Goal: Task Accomplishment & Management: Complete application form

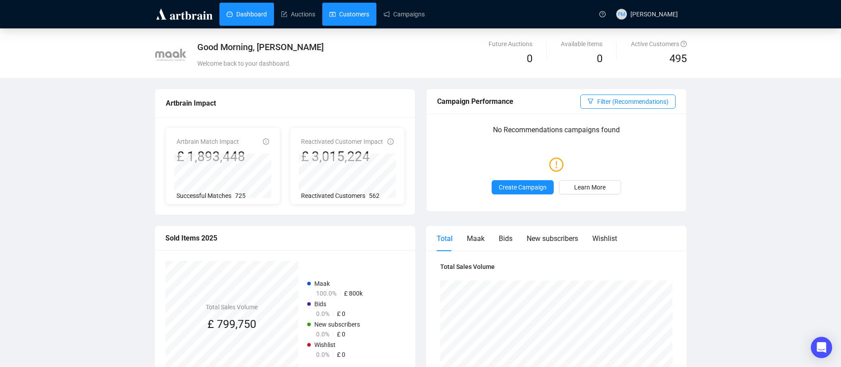
drag, startPoint x: 364, startPoint y: 24, endPoint x: 383, endPoint y: 27, distance: 19.4
click at [365, 24] on link "Customers" at bounding box center [349, 14] width 40 height 23
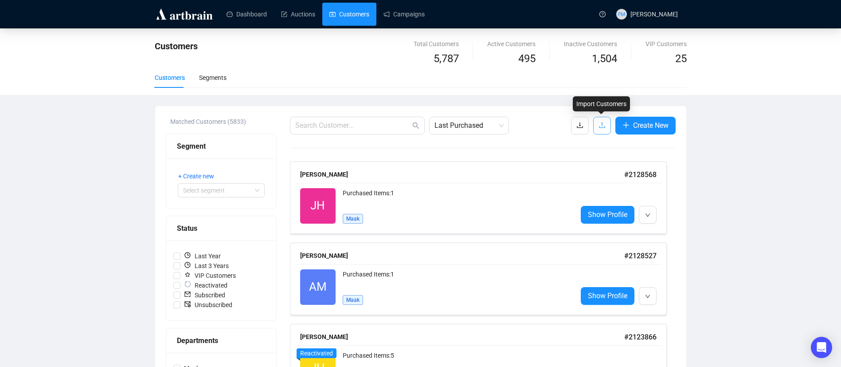
click at [604, 128] on icon "upload" at bounding box center [602, 125] width 7 height 7
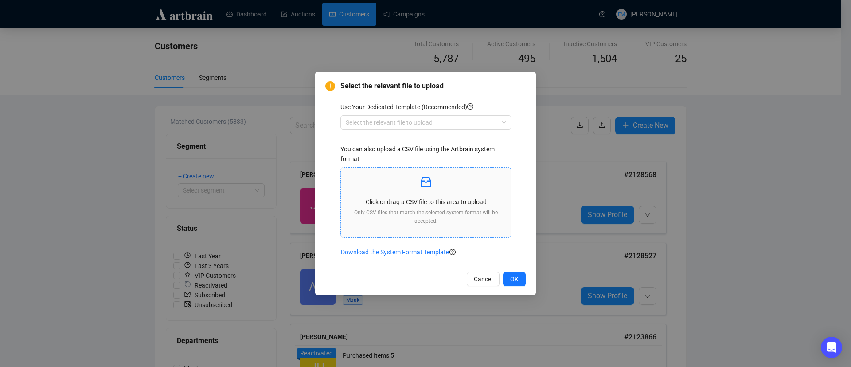
click at [454, 218] on p "Only CSV files that match the selected system format will be accepted." at bounding box center [426, 216] width 156 height 17
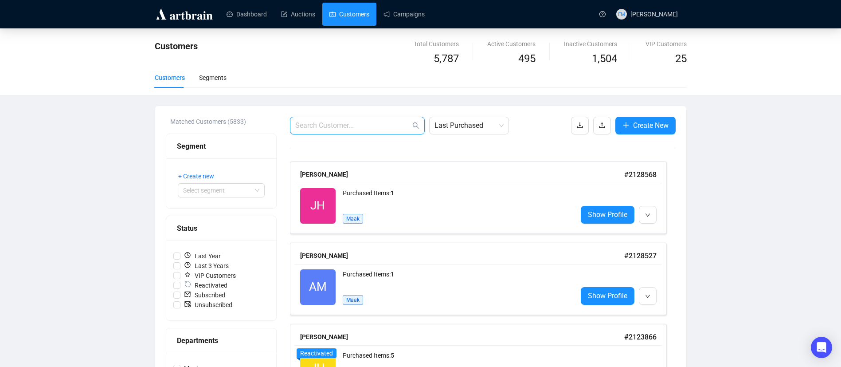
click at [368, 126] on input "text" at bounding box center [352, 125] width 115 height 11
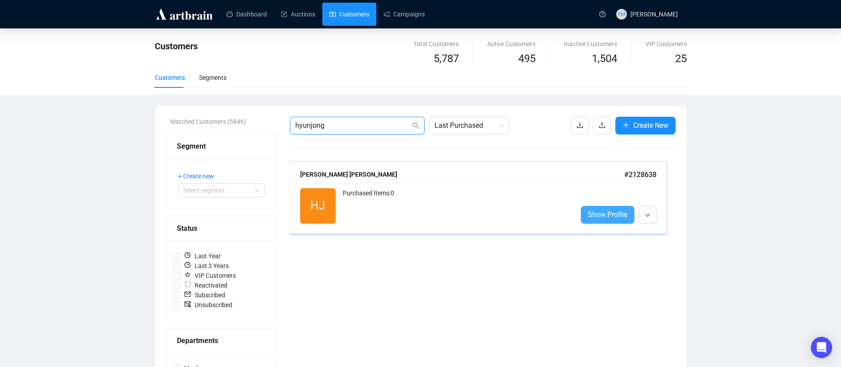
type input "hyunjong"
click at [598, 211] on span "Show Profile" at bounding box center [607, 214] width 39 height 11
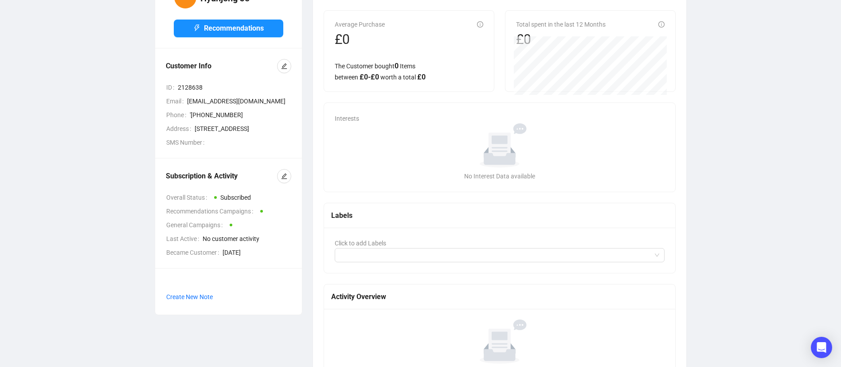
scroll to position [114, 0]
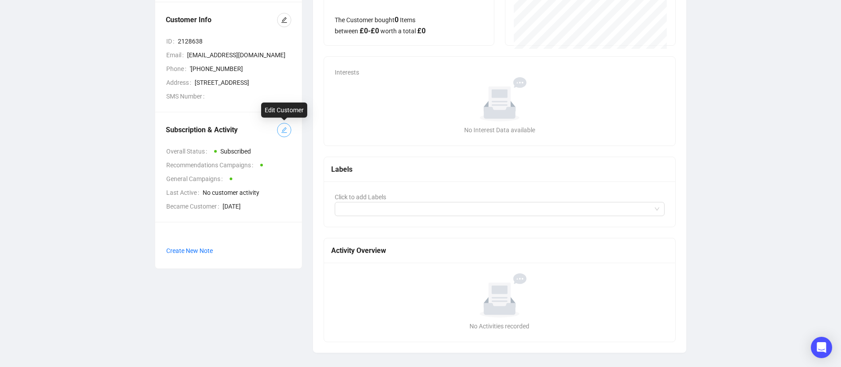
click at [282, 132] on icon "edit" at bounding box center [284, 130] width 6 height 6
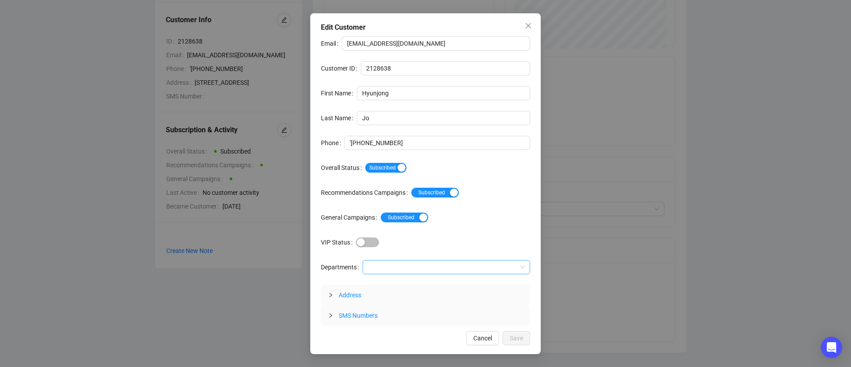
click at [371, 264] on div at bounding box center [442, 267] width 155 height 12
click at [388, 283] on div "Maak" at bounding box center [446, 285] width 154 height 10
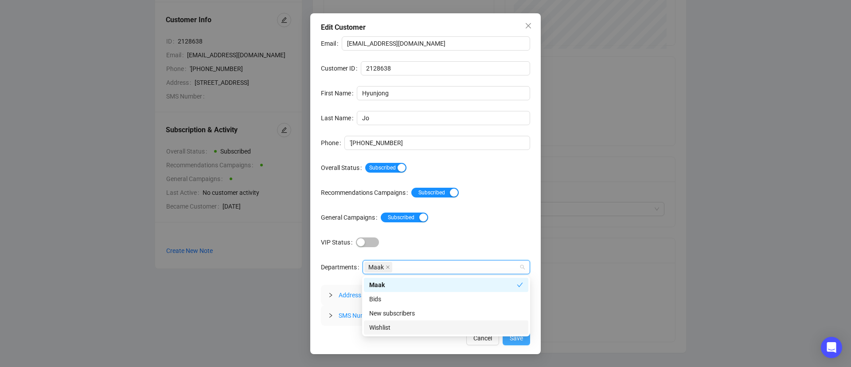
click at [525, 341] on button "Save" at bounding box center [516, 338] width 27 height 14
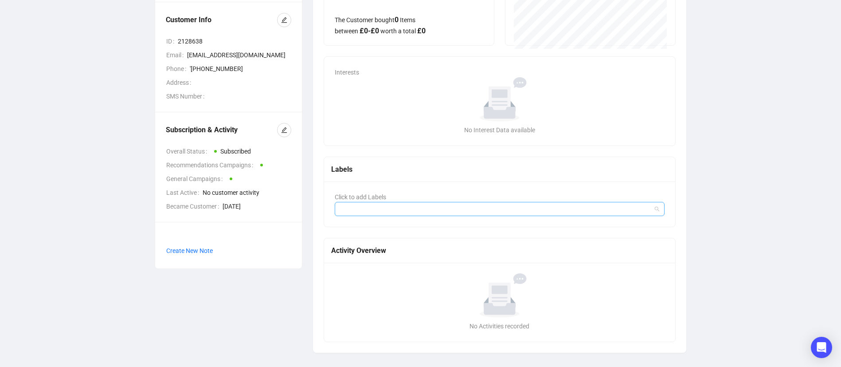
click at [386, 204] on div at bounding box center [496, 209] width 318 height 12
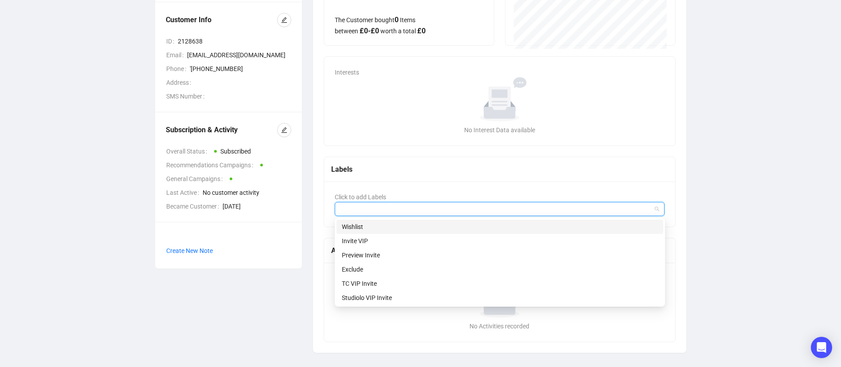
click at [376, 228] on div "Wishlist" at bounding box center [500, 227] width 316 height 10
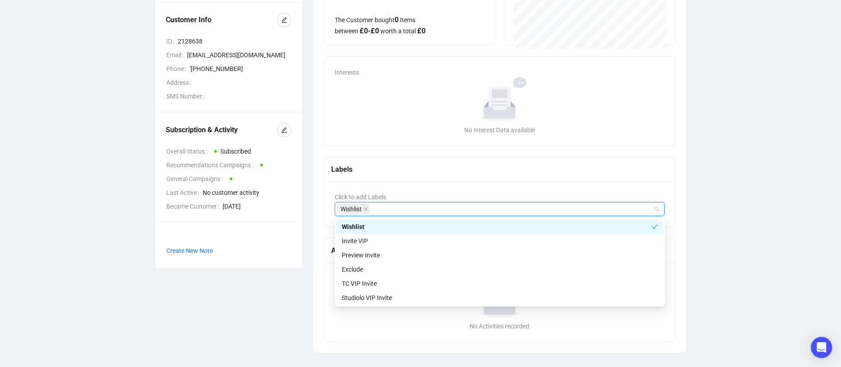
click at [419, 178] on div "Labels" at bounding box center [500, 169] width 352 height 25
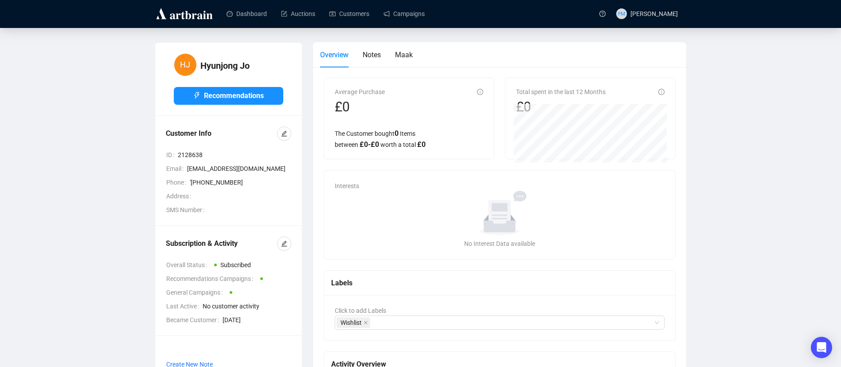
scroll to position [0, 0]
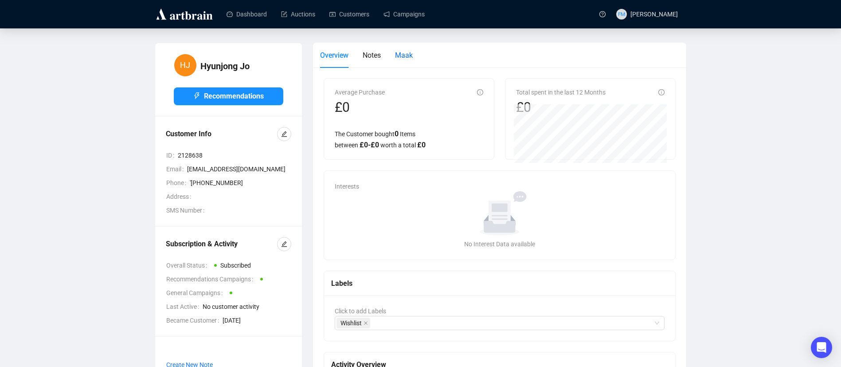
click at [403, 57] on span "Maak" at bounding box center [404, 55] width 18 height 8
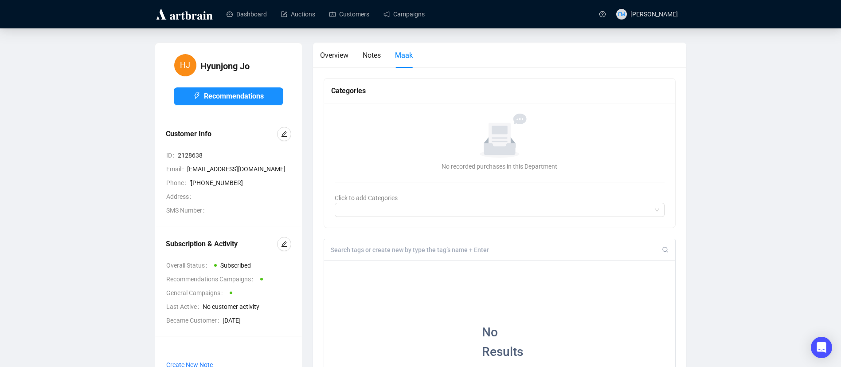
click at [381, 251] on input at bounding box center [497, 250] width 332 height 8
type input "edmund"
click at [471, 267] on div "+" at bounding box center [471, 266] width 10 height 9
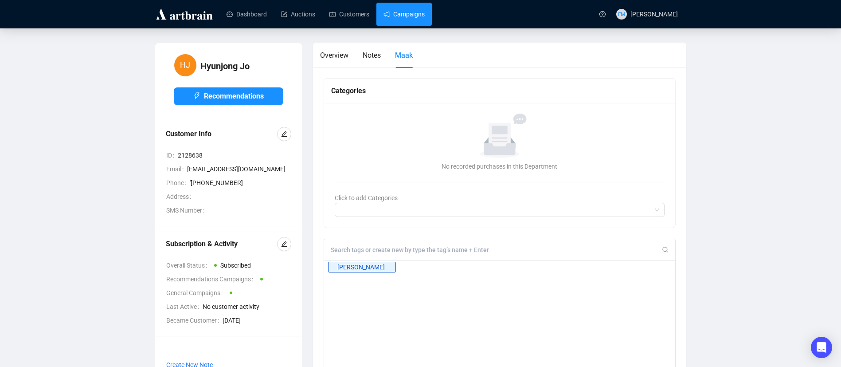
click at [406, 15] on link "Campaigns" at bounding box center [404, 14] width 41 height 23
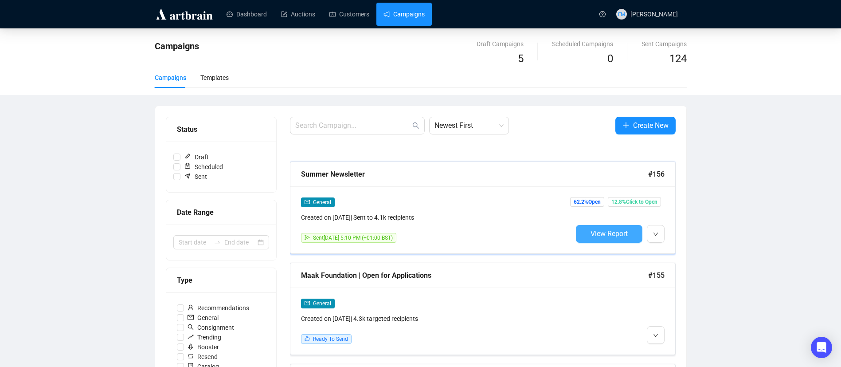
click at [596, 230] on span "View Report" at bounding box center [609, 233] width 37 height 8
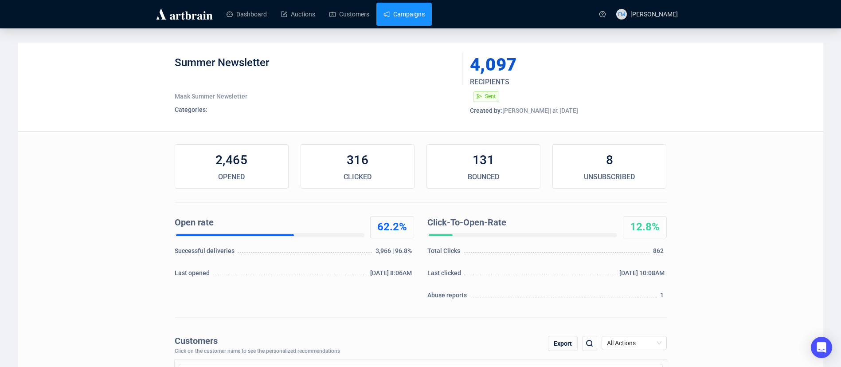
click at [416, 11] on link "Campaigns" at bounding box center [404, 14] width 41 height 23
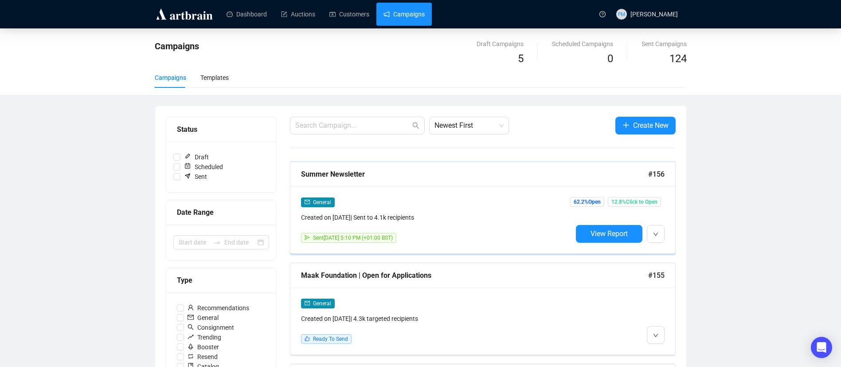
click at [382, 203] on div "General" at bounding box center [436, 202] width 271 height 10
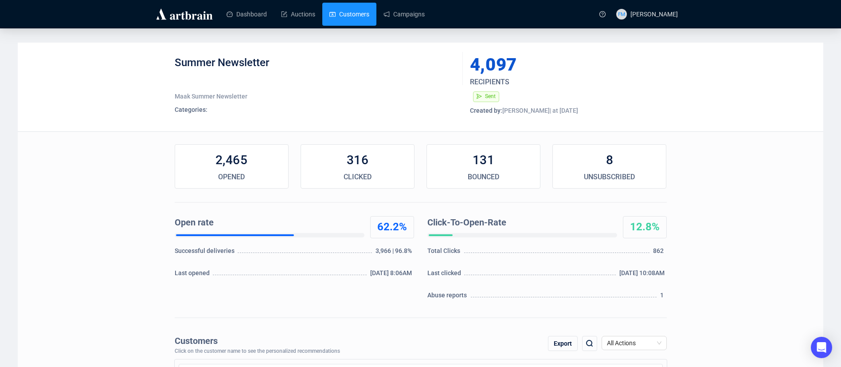
click at [351, 21] on link "Customers" at bounding box center [349, 14] width 40 height 23
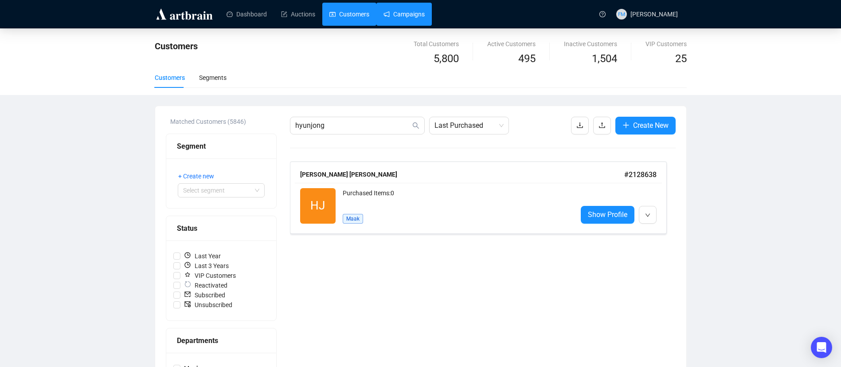
click at [404, 8] on link "Campaigns" at bounding box center [404, 14] width 41 height 23
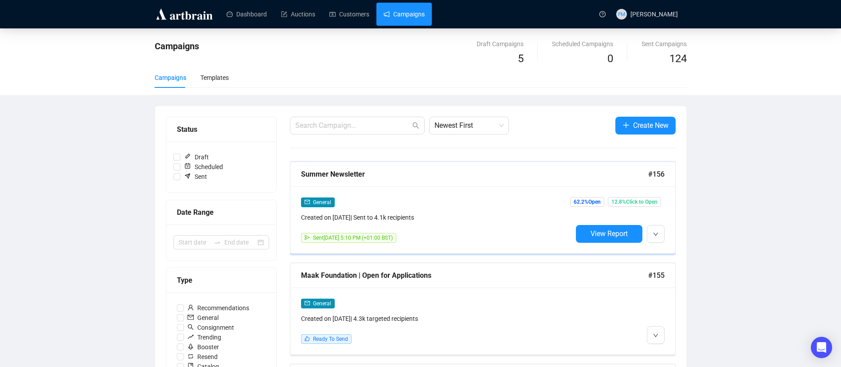
click at [665, 229] on div "General Created on Jul 17, 2025 | Sent to 4.1k recipients Sent July 23, 2025 5:…" at bounding box center [482, 219] width 385 height 67
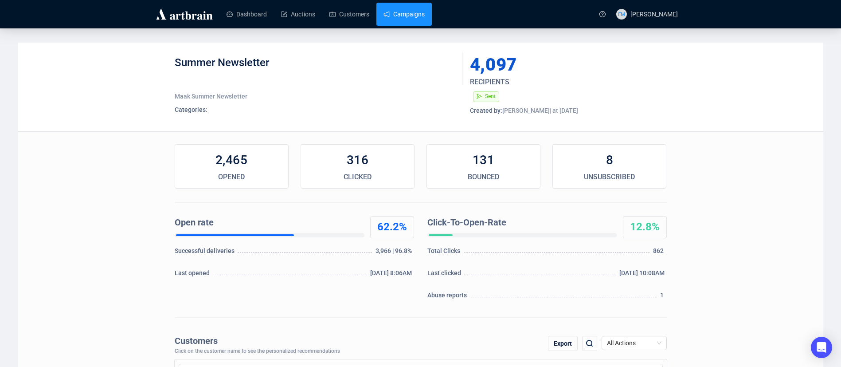
click at [398, 23] on link "Campaigns" at bounding box center [404, 14] width 41 height 23
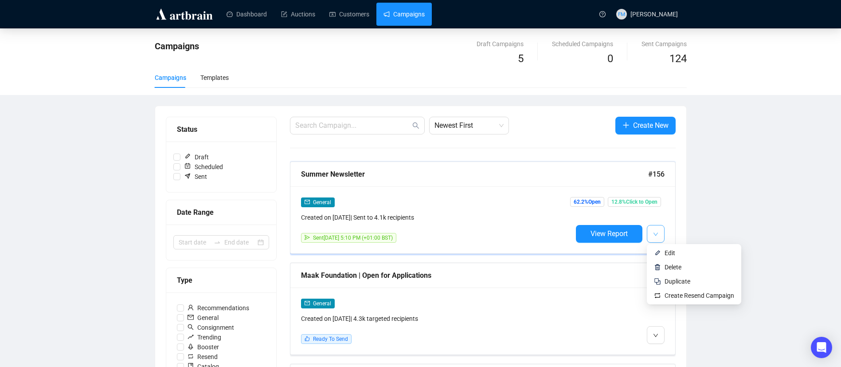
click at [659, 232] on button "button" at bounding box center [656, 234] width 18 height 18
click at [666, 253] on span "Edit" at bounding box center [670, 252] width 11 height 7
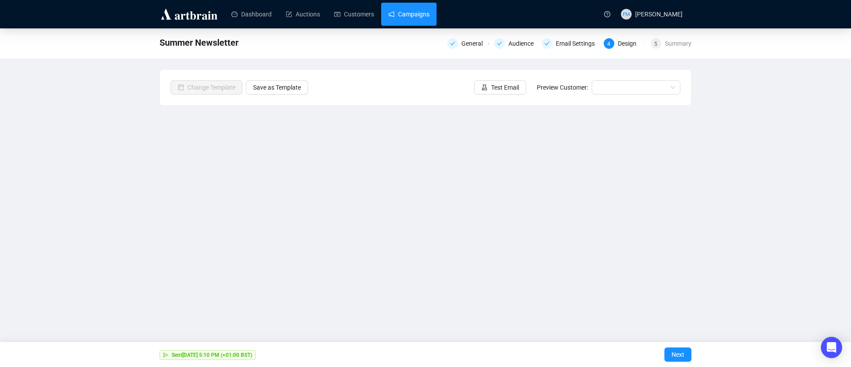
click at [416, 16] on link "Campaigns" at bounding box center [408, 14] width 41 height 23
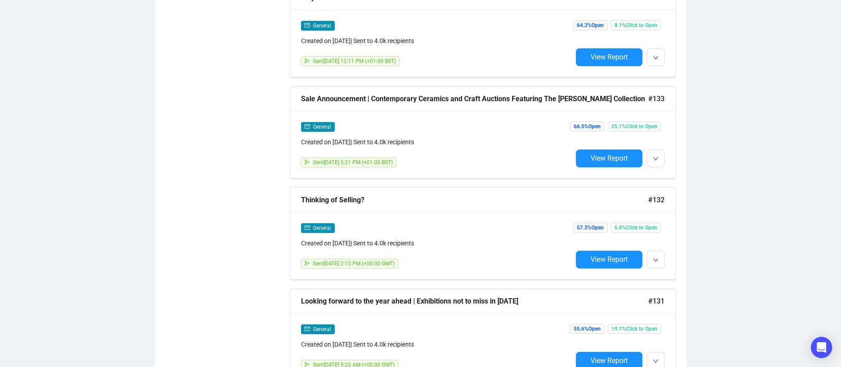
scroll to position [2031, 0]
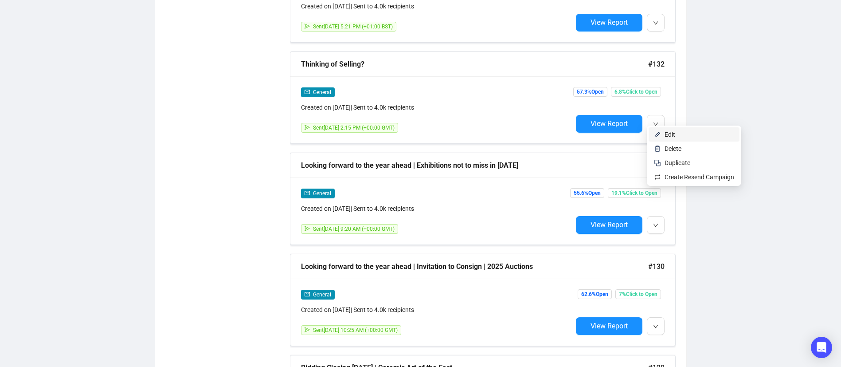
click at [671, 139] on li "Edit" at bounding box center [694, 134] width 91 height 14
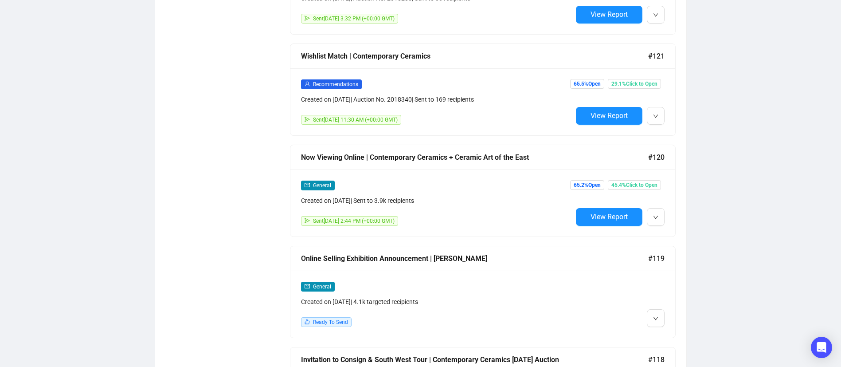
scroll to position [3368, 0]
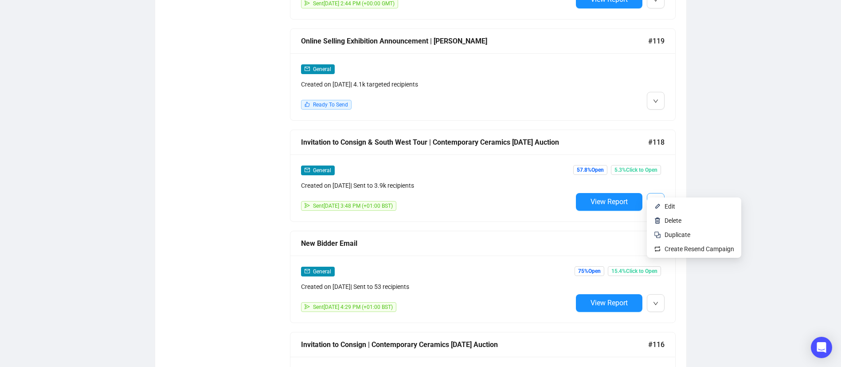
click at [654, 200] on icon "down" at bounding box center [655, 202] width 5 height 5
click at [664, 204] on li "Edit" at bounding box center [694, 206] width 91 height 14
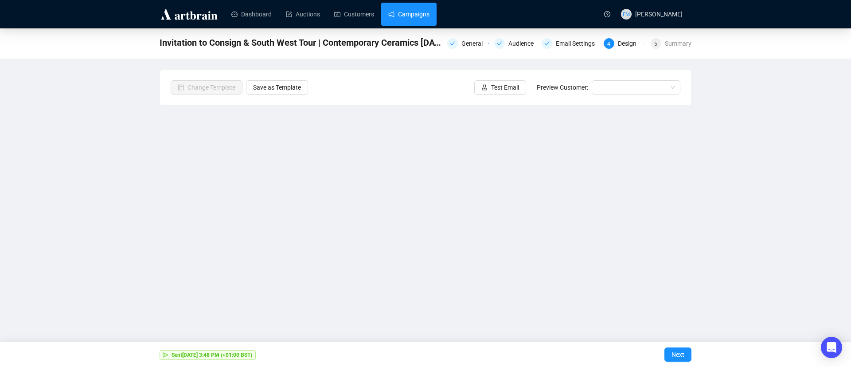
click at [412, 18] on link "Campaigns" at bounding box center [408, 14] width 41 height 23
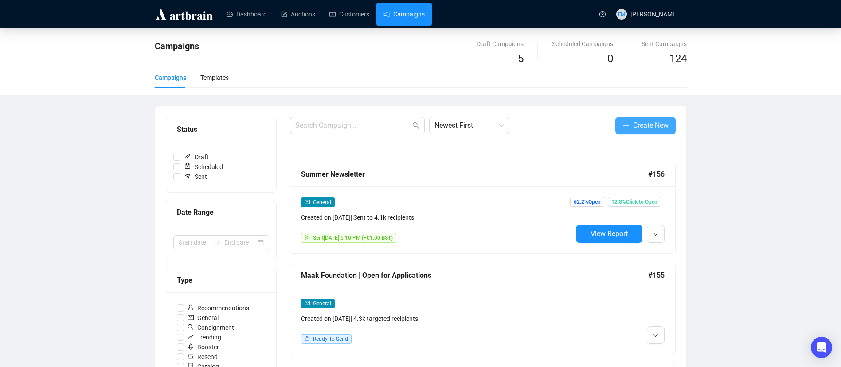
click at [637, 122] on span "Create New" at bounding box center [650, 125] width 35 height 11
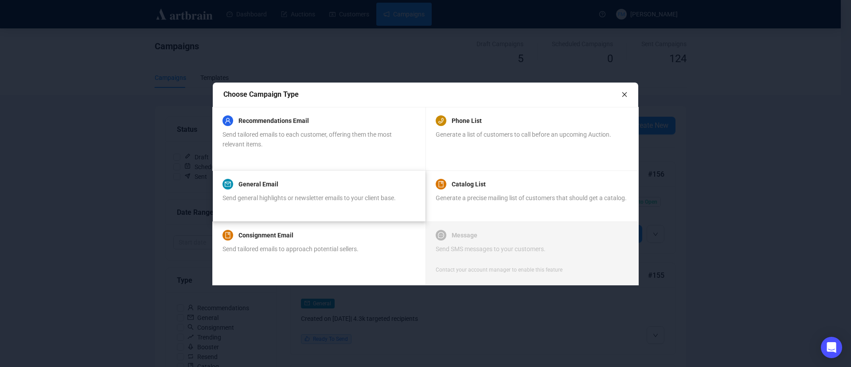
click at [322, 196] on span "Send general highlights or newsletter emails to your client base." at bounding box center [309, 197] width 173 height 7
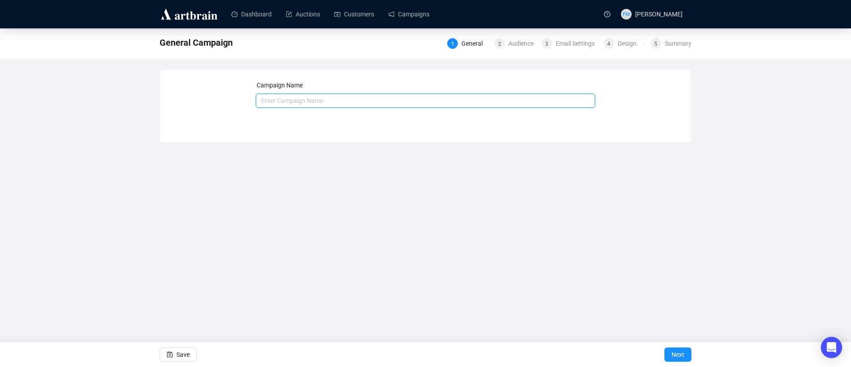
click at [415, 100] on input "text" at bounding box center [426, 101] width 340 height 14
type input "Invitation to Consign | [DATE] Auctions"
click at [682, 349] on span "Next" at bounding box center [678, 354] width 13 height 25
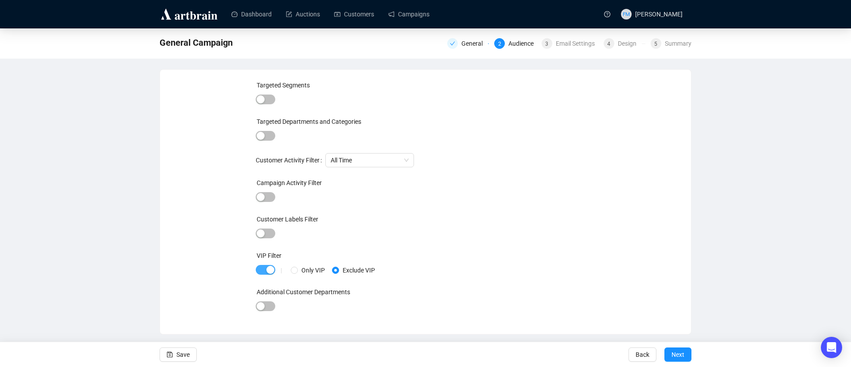
drag, startPoint x: 265, startPoint y: 270, endPoint x: 463, endPoint y: 284, distance: 199.2
click at [265, 270] on span "button" at bounding box center [266, 270] width 20 height 10
click at [685, 357] on button "Next" at bounding box center [678, 354] width 27 height 14
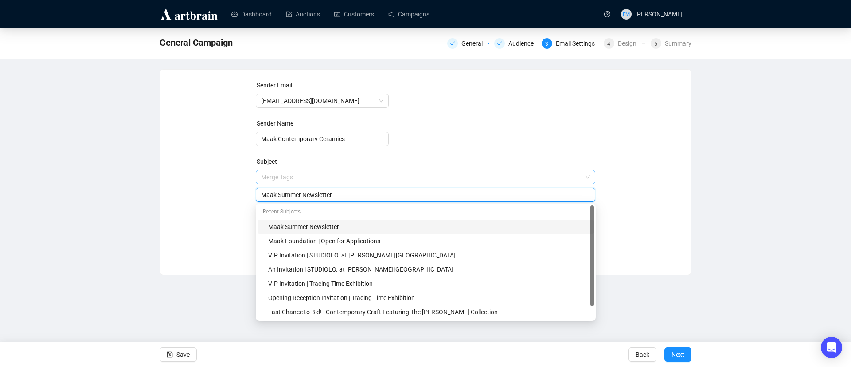
drag, startPoint x: 343, startPoint y: 178, endPoint x: 299, endPoint y: 177, distance: 43.9
click at [299, 177] on span "Merge Tags Maak Summer Newsletter" at bounding box center [426, 185] width 340 height 25
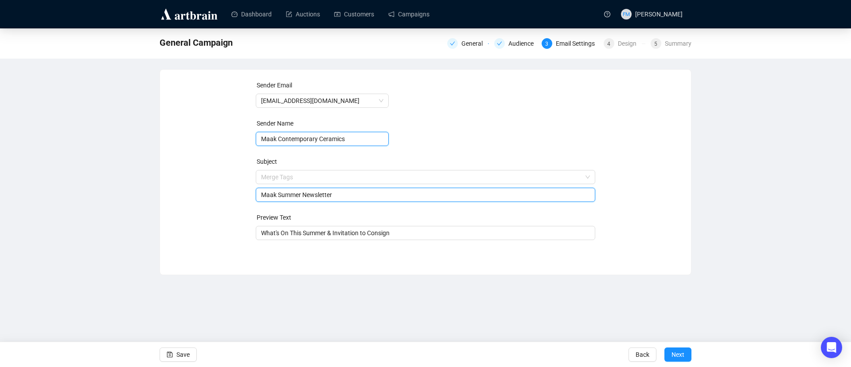
click at [350, 138] on input "Maak Contemporary Ceramics" at bounding box center [322, 139] width 133 height 14
type input "Maak"
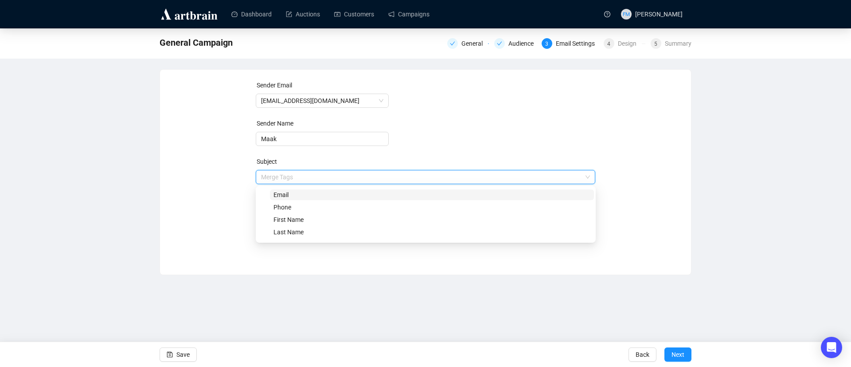
click at [268, 176] on input "search" at bounding box center [422, 176] width 322 height 13
click at [502, 126] on form "Sender Email [EMAIL_ADDRESS][DOMAIN_NAME] Sender Name Maak Subject Merge Tags M…" at bounding box center [426, 160] width 340 height 160
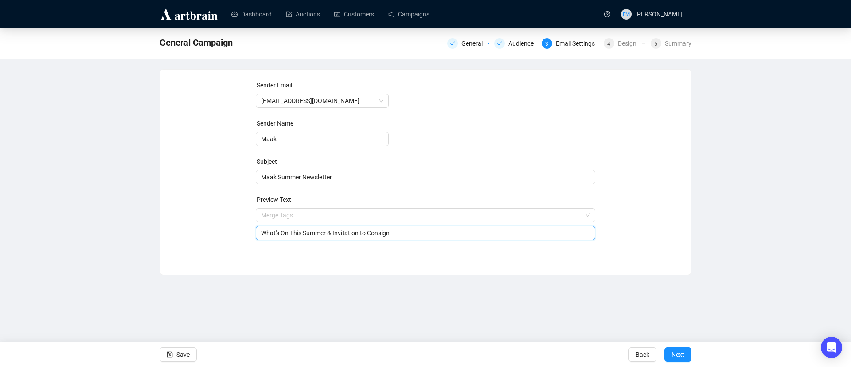
click at [474, 232] on input "What's On This Summer & Invitation to Consign" at bounding box center [425, 233] width 329 height 10
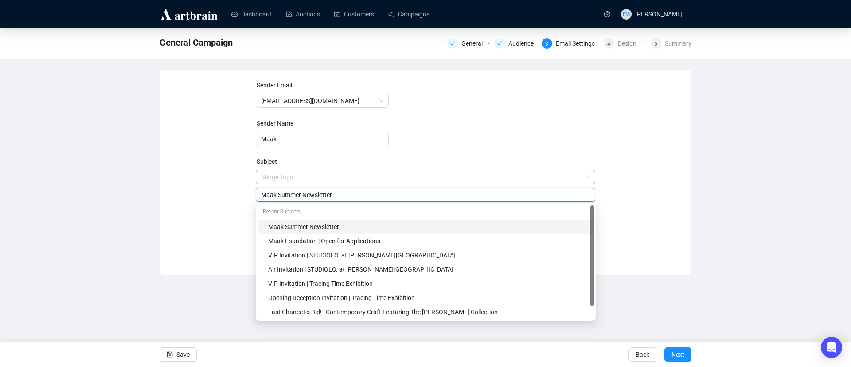
drag, startPoint x: 351, startPoint y: 173, endPoint x: 268, endPoint y: 176, distance: 83.0
click at [268, 176] on span "Merge Tags Maak Summer Newsletter" at bounding box center [426, 185] width 340 height 25
click at [267, 176] on input "search" at bounding box center [422, 176] width 322 height 13
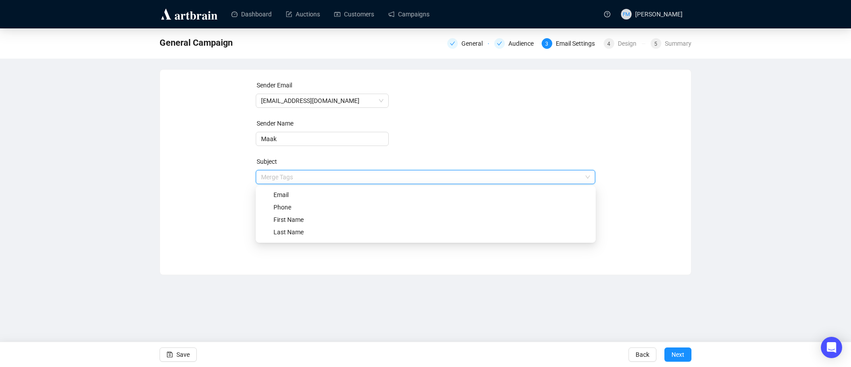
click at [432, 141] on form "Sender Email [EMAIL_ADDRESS][DOMAIN_NAME] Sender Name Maak Subject Merge Tags M…" at bounding box center [426, 160] width 340 height 160
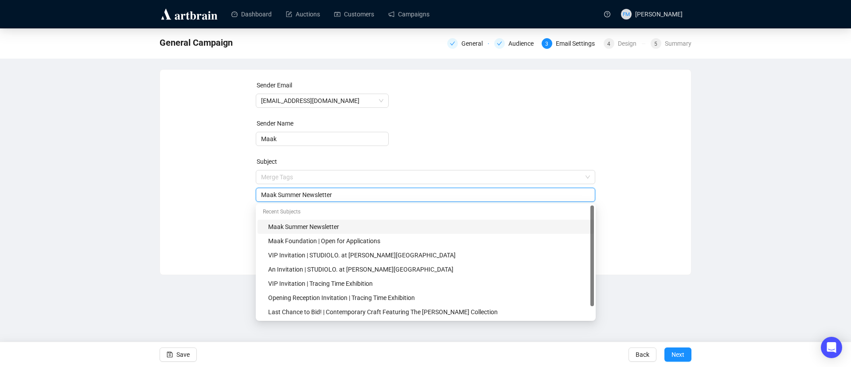
drag, startPoint x: 335, startPoint y: 196, endPoint x: 254, endPoint y: 197, distance: 80.7
click at [249, 198] on div "Sender Email [EMAIL_ADDRESS][DOMAIN_NAME] Sender Name Maak Subject Merge Tags M…" at bounding box center [426, 165] width 510 height 170
type input "Invitation to Consign"
drag, startPoint x: 220, startPoint y: 218, endPoint x: 237, endPoint y: 229, distance: 20.5
click at [221, 218] on div "Sender Email [EMAIL_ADDRESS][DOMAIN_NAME] Sender Name Maak Subject Merge Tags I…" at bounding box center [426, 165] width 510 height 170
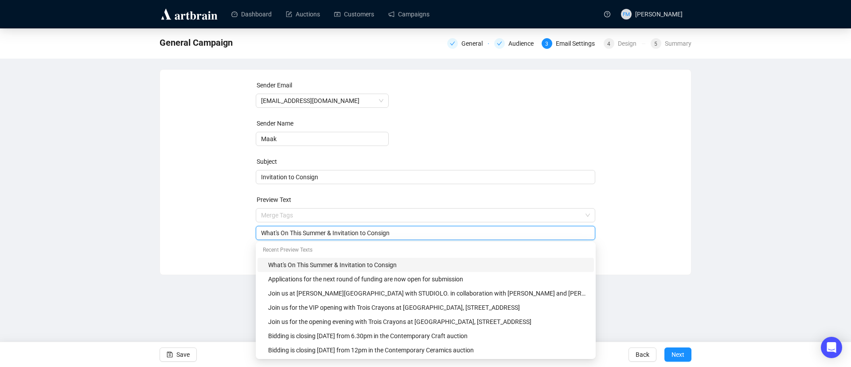
drag, startPoint x: 395, startPoint y: 235, endPoint x: 254, endPoint y: 227, distance: 140.8
click at [247, 238] on div "Sender Email [EMAIL_ADDRESS][DOMAIN_NAME] Sender Name Maak Subject Invitation t…" at bounding box center [426, 165] width 510 height 170
type input "Thinking of selling? Maak are inviting consignments ahead of the [DATE] auctions"
click at [740, 222] on div "General Campaign General Audience 3 Email Settings 4 Design 5 Summary Sender Em…" at bounding box center [425, 151] width 851 height 247
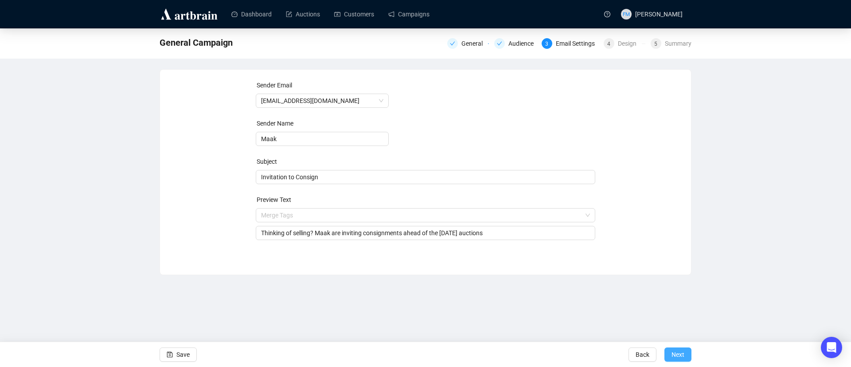
click at [676, 354] on span "Next" at bounding box center [678, 354] width 13 height 25
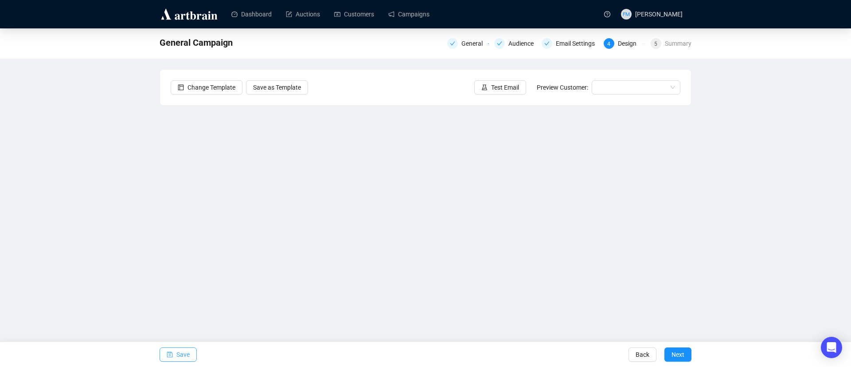
click at [176, 349] on button "Save" at bounding box center [178, 354] width 37 height 14
click at [430, 19] on link "Campaigns" at bounding box center [408, 14] width 41 height 23
